Goal: Information Seeking & Learning: Learn about a topic

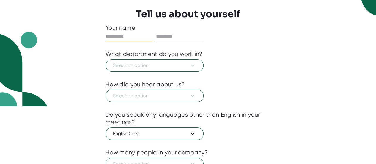
scroll to position [74, 0]
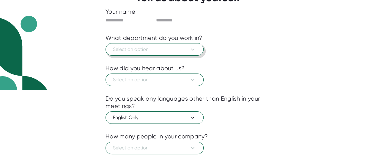
click at [133, 48] on span "Select an option" at bounding box center [154, 49] width 83 height 7
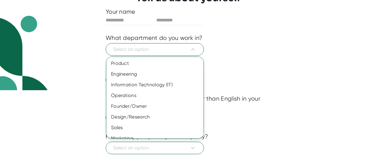
click at [348, 60] on div at bounding box center [190, 82] width 381 height 164
